Goal: Information Seeking & Learning: Learn about a topic

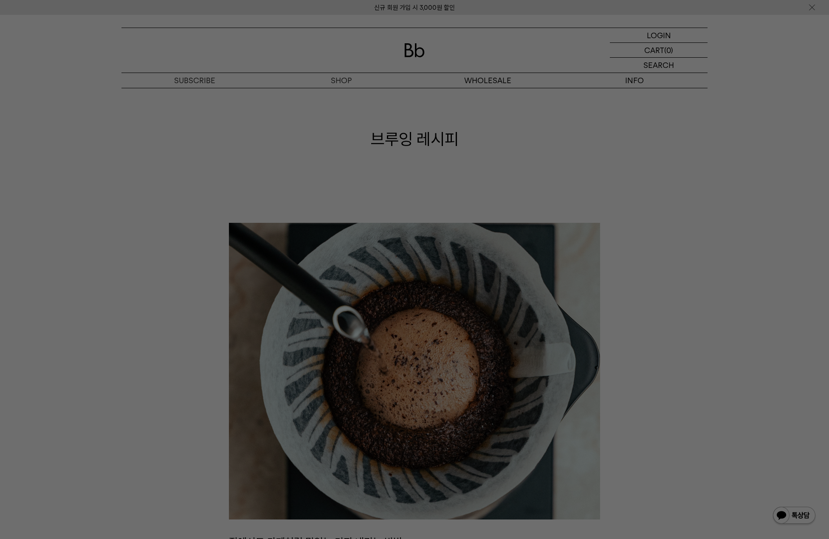
drag, startPoint x: 733, startPoint y: 164, endPoint x: 751, endPoint y: 283, distance: 119.8
click at [734, 165] on div at bounding box center [414, 269] width 829 height 539
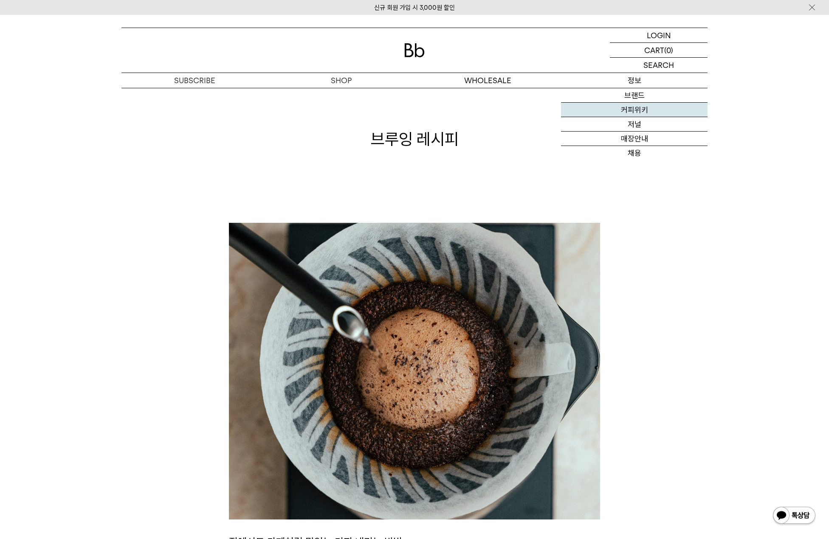
click at [640, 112] on link "커피위키" at bounding box center [634, 110] width 147 height 14
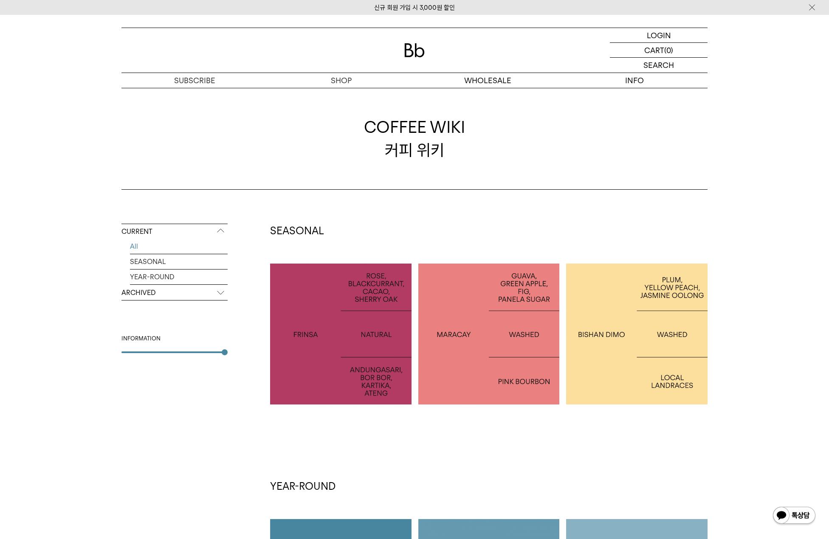
scroll to position [71, 0]
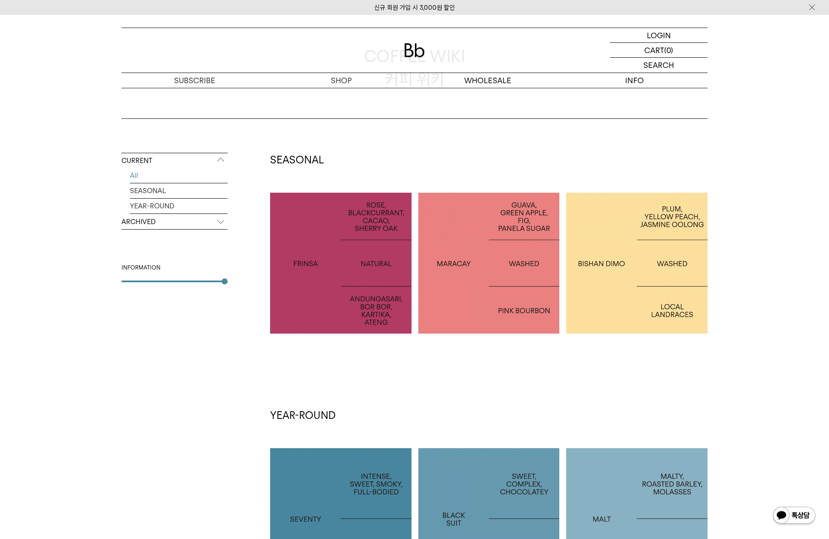
click at [391, 287] on div at bounding box center [340, 263] width 141 height 141
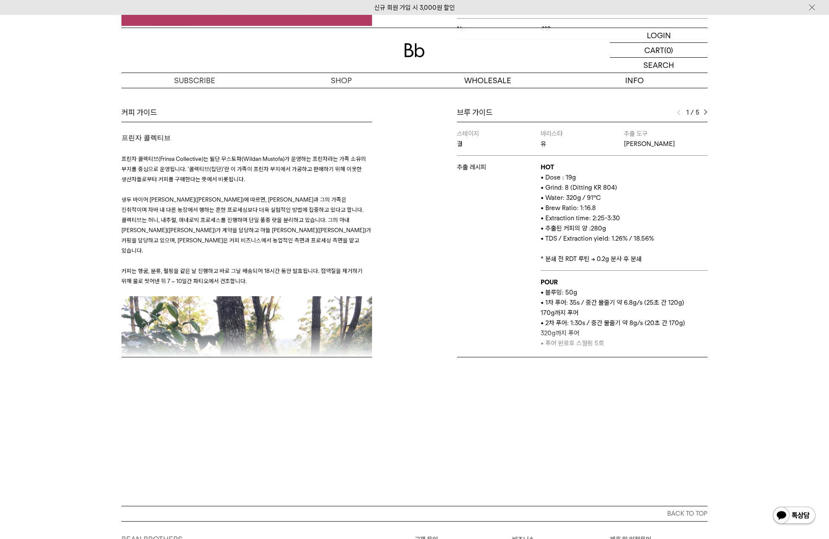
scroll to position [283, 0]
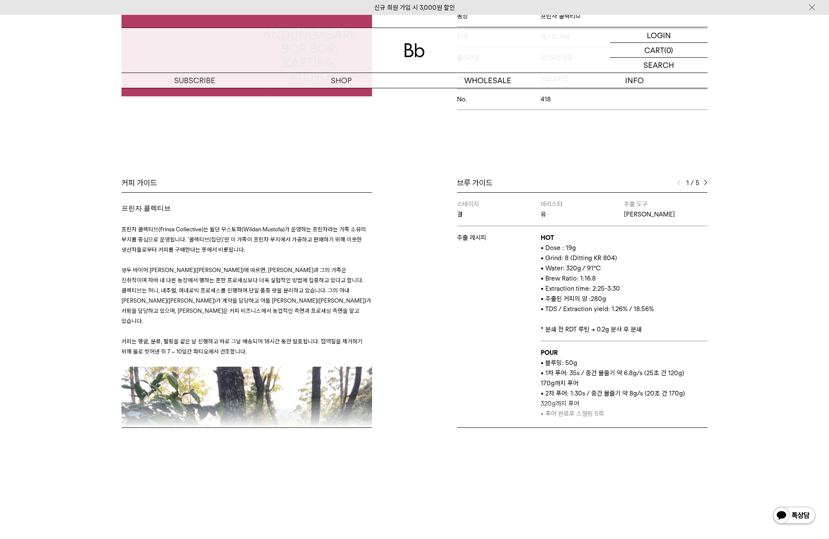
click at [706, 180] on img at bounding box center [706, 183] width 4 height 6
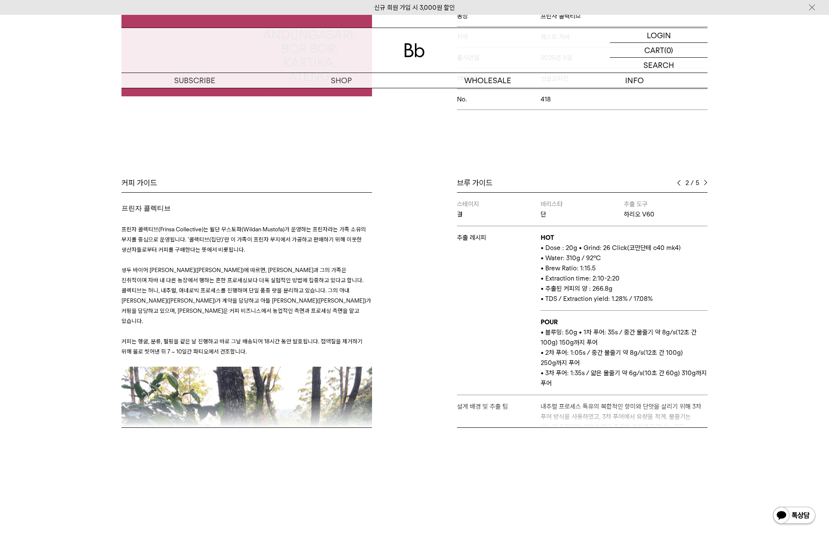
click at [706, 180] on img at bounding box center [706, 183] width 4 height 6
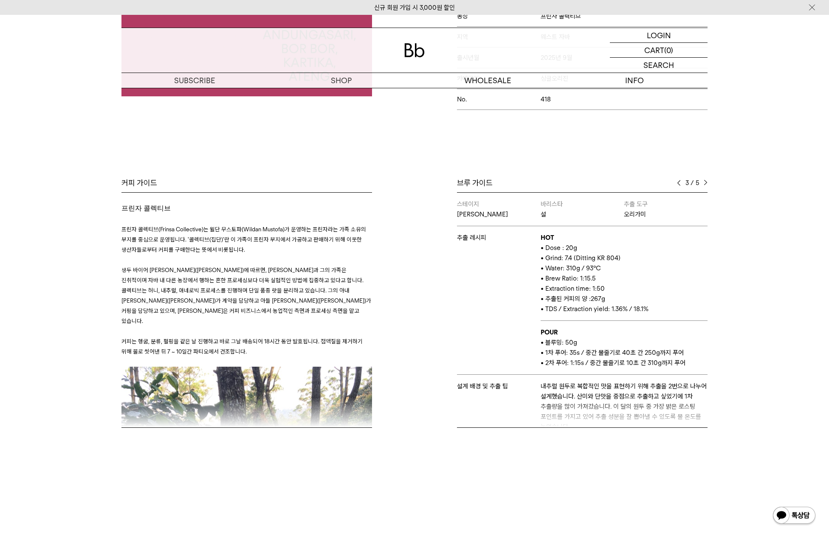
click at [706, 180] on img at bounding box center [706, 183] width 4 height 6
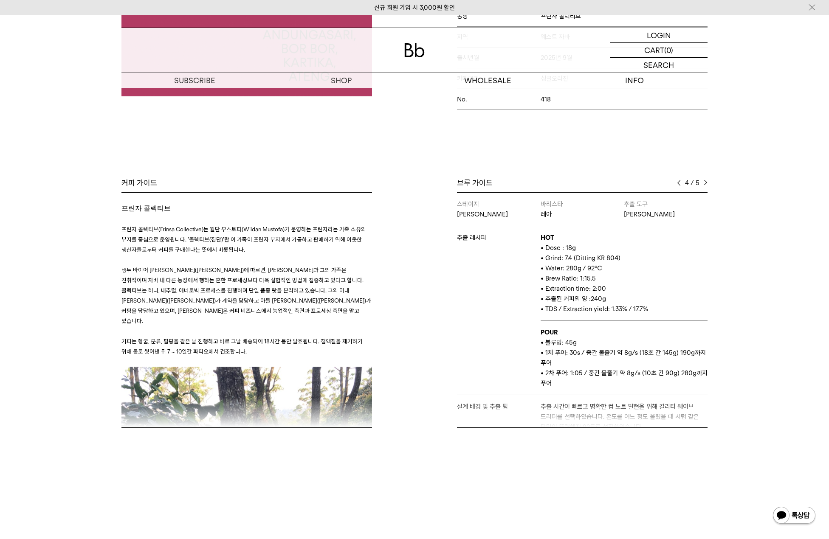
click at [706, 180] on img at bounding box center [706, 183] width 4 height 6
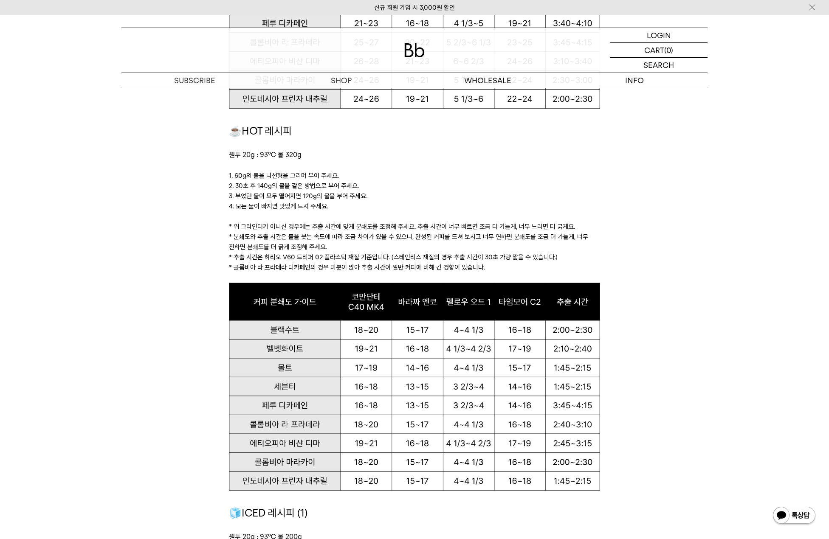
scroll to position [849, 0]
